Goal: Task Accomplishment & Management: Complete application form

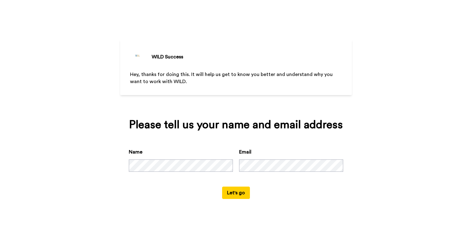
click at [236, 192] on button "Let's go" at bounding box center [236, 192] width 28 height 12
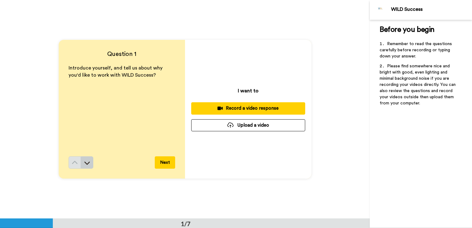
click at [84, 161] on icon at bounding box center [87, 163] width 6 height 6
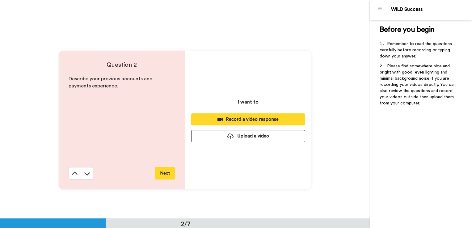
scroll to position [219, 0]
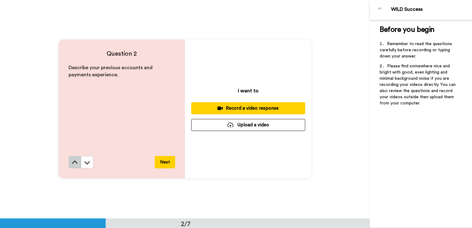
click at [72, 162] on icon at bounding box center [75, 162] width 6 height 6
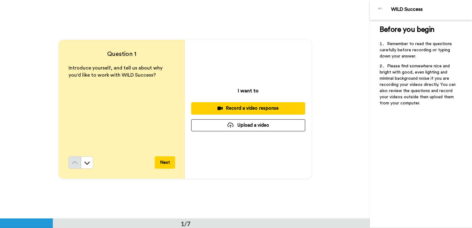
scroll to position [0, 0]
click at [68, 149] on div "Question 1 Introduce yourself, and tell us about why you'd like to work with WI…" at bounding box center [122, 109] width 126 height 139
click at [157, 162] on button "Next" at bounding box center [165, 162] width 20 height 12
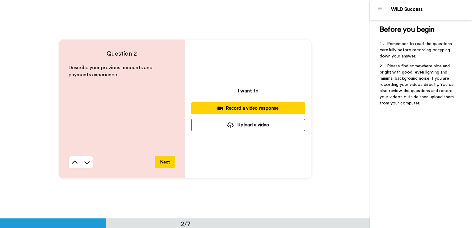
scroll to position [219, 0]
click at [157, 162] on button "Next" at bounding box center [165, 162] width 20 height 12
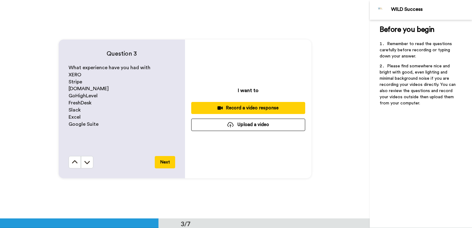
scroll to position [437, 0]
click at [157, 166] on button "Next" at bounding box center [165, 162] width 20 height 12
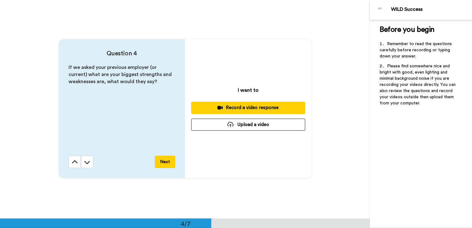
scroll to position [656, 0]
click at [157, 166] on button "Next" at bounding box center [165, 162] width 20 height 12
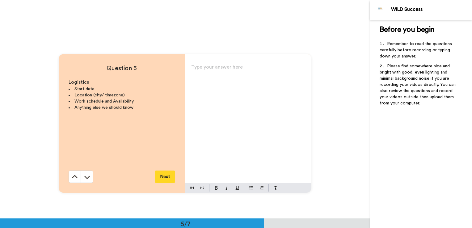
scroll to position [874, 0]
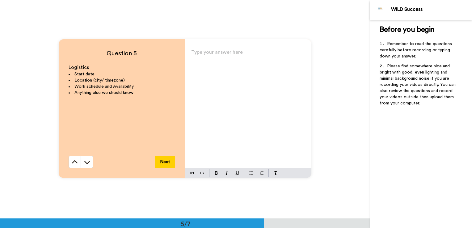
click at [156, 167] on button "Next" at bounding box center [165, 162] width 20 height 12
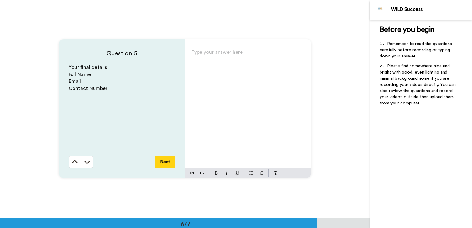
scroll to position [1092, 0]
click at [72, 161] on icon at bounding box center [75, 162] width 6 height 6
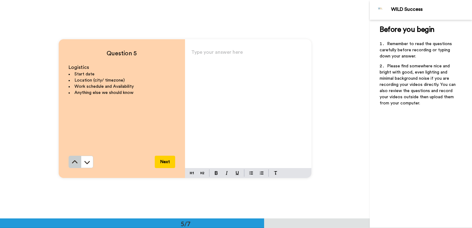
click at [73, 161] on icon at bounding box center [75, 161] width 6 height 3
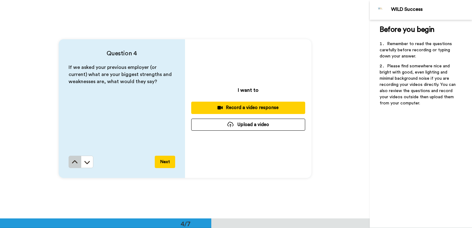
click at [72, 161] on icon at bounding box center [75, 161] width 6 height 3
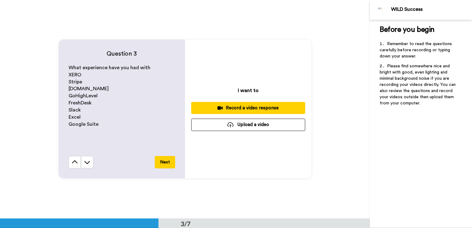
click at [72, 161] on icon at bounding box center [75, 162] width 6 height 6
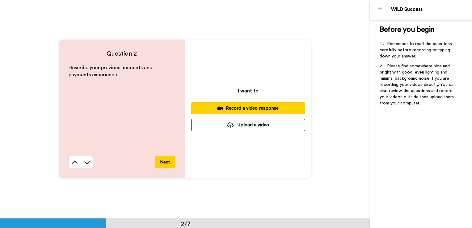
click at [72, 161] on icon at bounding box center [75, 162] width 6 height 6
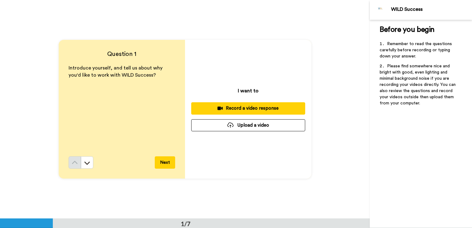
scroll to position [0, 0]
click at [248, 108] on div "Record a video response" at bounding box center [248, 108] width 104 height 6
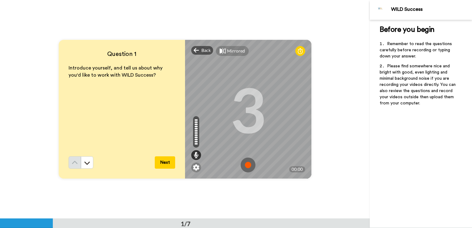
click at [242, 163] on img at bounding box center [247, 164] width 15 height 15
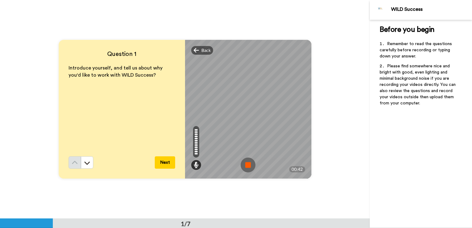
click at [242, 163] on img at bounding box center [247, 164] width 15 height 15
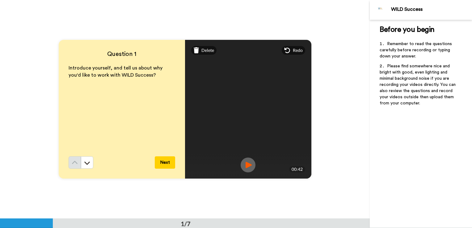
click at [162, 161] on button "Next" at bounding box center [165, 162] width 20 height 12
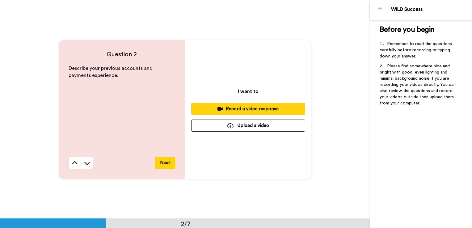
scroll to position [219, 0]
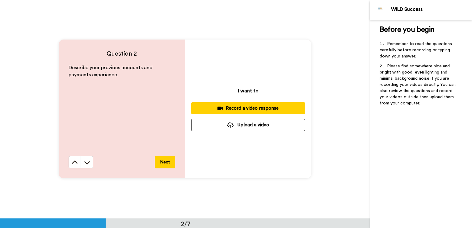
click at [233, 109] on div "Record a video response" at bounding box center [248, 108] width 104 height 6
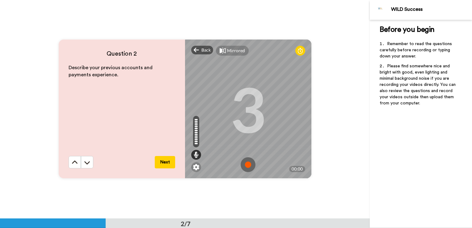
click at [247, 161] on img at bounding box center [247, 164] width 15 height 15
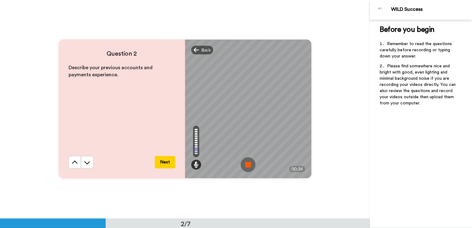
click at [246, 161] on img at bounding box center [247, 164] width 15 height 15
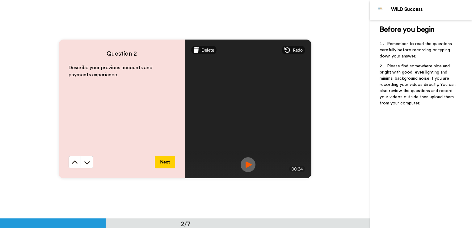
click at [164, 161] on button "Next" at bounding box center [165, 162] width 20 height 12
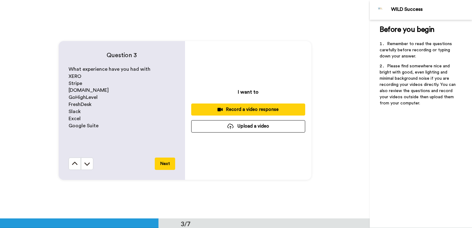
scroll to position [437, 0]
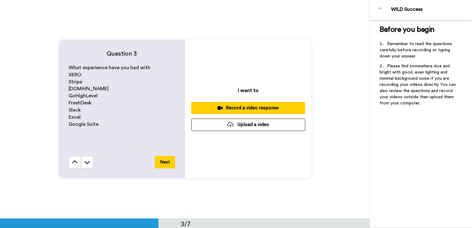
click at [219, 109] on icon at bounding box center [219, 107] width 5 height 3
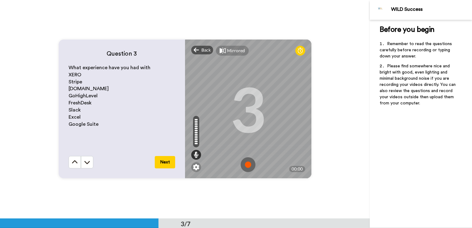
click at [246, 166] on img at bounding box center [247, 164] width 15 height 15
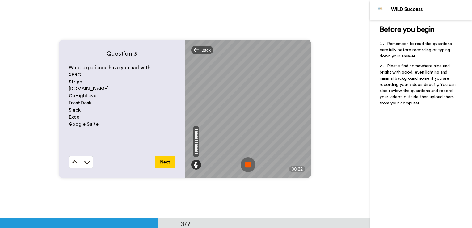
click at [246, 166] on img at bounding box center [247, 164] width 15 height 15
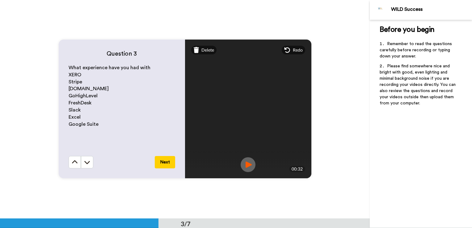
click at [155, 167] on button "Next" at bounding box center [165, 162] width 20 height 12
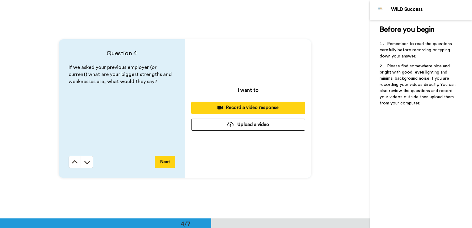
scroll to position [656, 0]
click at [238, 109] on div "Record a video response" at bounding box center [248, 107] width 104 height 6
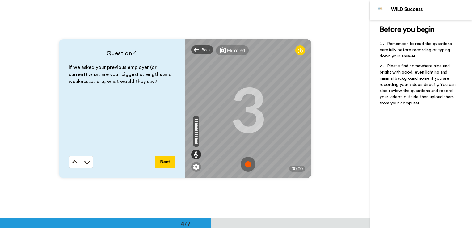
click at [245, 167] on img at bounding box center [247, 164] width 15 height 15
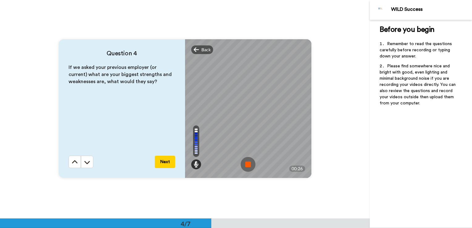
click at [245, 167] on img at bounding box center [247, 164] width 15 height 15
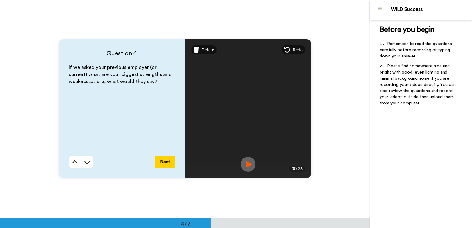
click at [160, 161] on button "Next" at bounding box center [165, 162] width 20 height 12
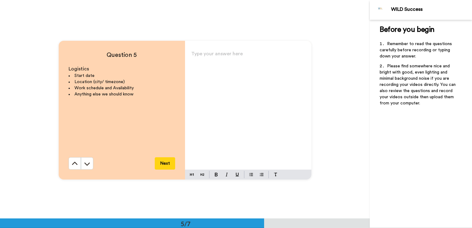
scroll to position [874, 0]
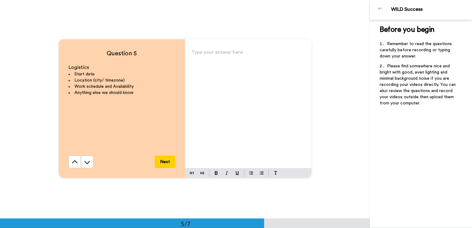
drag, startPoint x: 221, startPoint y: 55, endPoint x: 216, endPoint y: 64, distance: 9.7
click at [220, 58] on p "Type your answer here ﻿" at bounding box center [248, 54] width 114 height 9
click at [216, 64] on div "Type your answer here ﻿" at bounding box center [248, 108] width 126 height 120
click at [163, 164] on button "Next" at bounding box center [165, 162] width 20 height 12
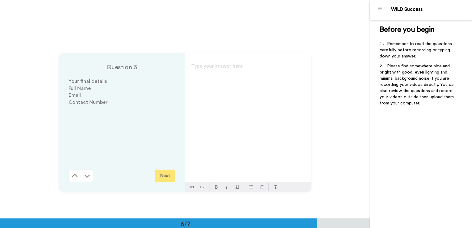
scroll to position [1092, 0]
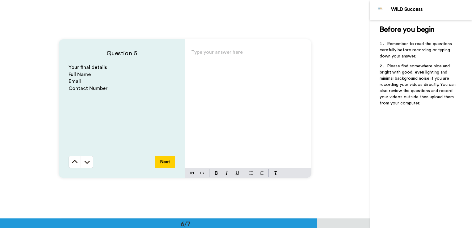
click at [199, 56] on p "Type your answer here ﻿" at bounding box center [248, 54] width 114 height 9
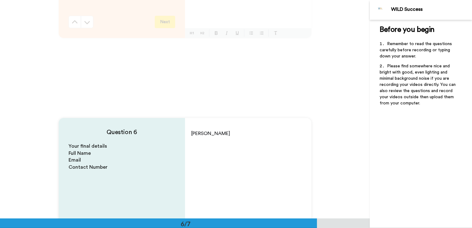
scroll to position [1016, 0]
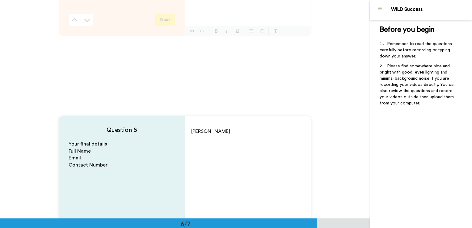
click at [232, 138] on div "[PERSON_NAME]" at bounding box center [248, 184] width 126 height 120
click at [211, 149] on div "[PERSON_NAME] [DOMAIN_NAME][EMAIL_ADDRESS][DOMAIN_NAME]" at bounding box center [248, 184] width 126 height 120
click at [253, 140] on p "[DOMAIN_NAME][EMAIL_ADDRESS][DOMAIN_NAME]" at bounding box center [248, 144] width 114 height 17
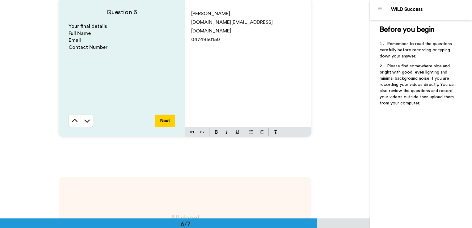
scroll to position [1134, 0]
click at [171, 121] on button "Next" at bounding box center [165, 120] width 20 height 12
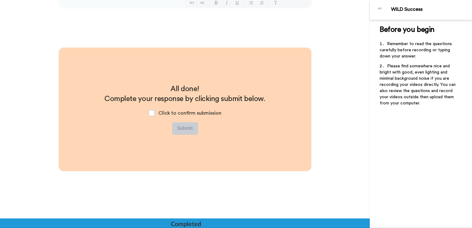
scroll to position [1263, 0]
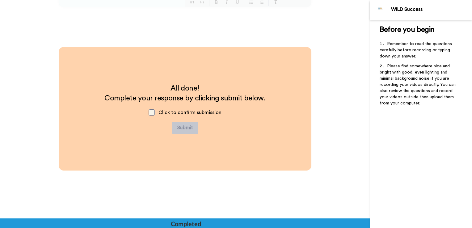
click at [152, 111] on span at bounding box center [151, 112] width 6 height 6
click at [187, 126] on button "Submit" at bounding box center [185, 128] width 26 height 12
